Goal: Find specific page/section: Find specific page/section

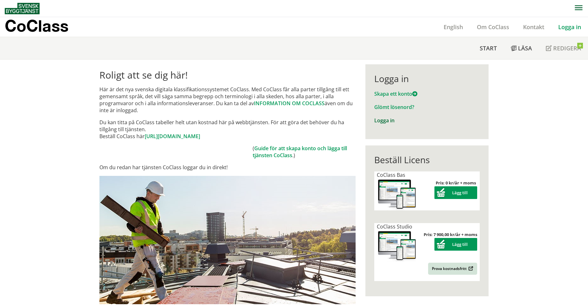
click at [384, 121] on link "Logga in" at bounding box center [384, 120] width 20 height 7
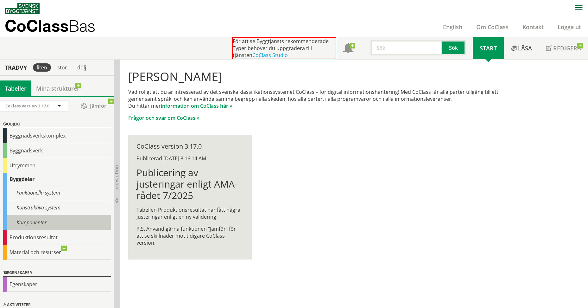
scroll to position [0, 0]
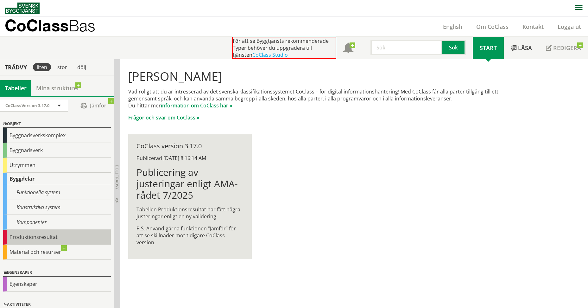
click at [32, 235] on div "Produktionsresultat" at bounding box center [57, 236] width 108 height 15
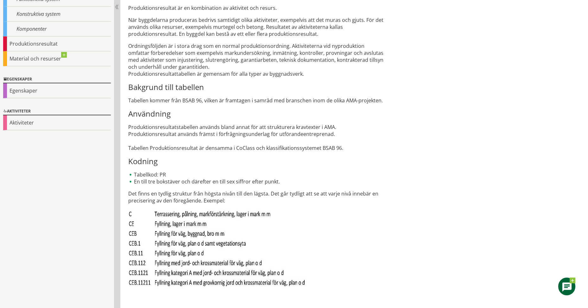
scroll to position [241, 0]
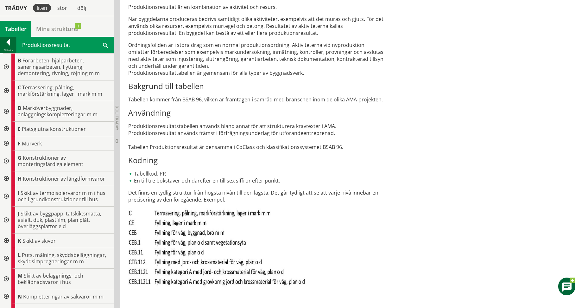
click at [5, 41] on div at bounding box center [8, 43] width 16 height 9
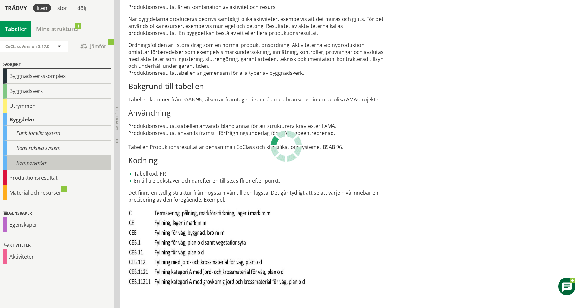
click at [41, 160] on div "Komponenter" at bounding box center [57, 162] width 108 height 15
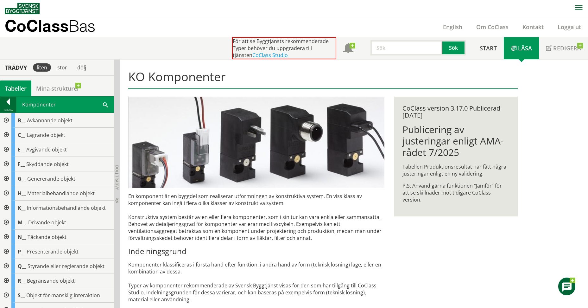
click at [12, 103] on div at bounding box center [8, 102] width 16 height 9
